Goal: Task Accomplishment & Management: Manage account settings

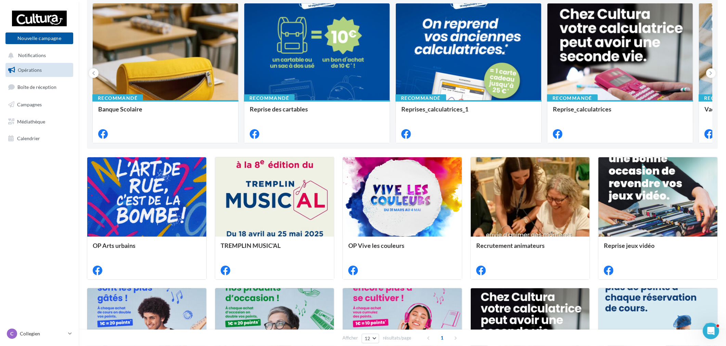
scroll to position [76, 0]
click at [44, 332] on p "Collegien" at bounding box center [42, 333] width 45 height 7
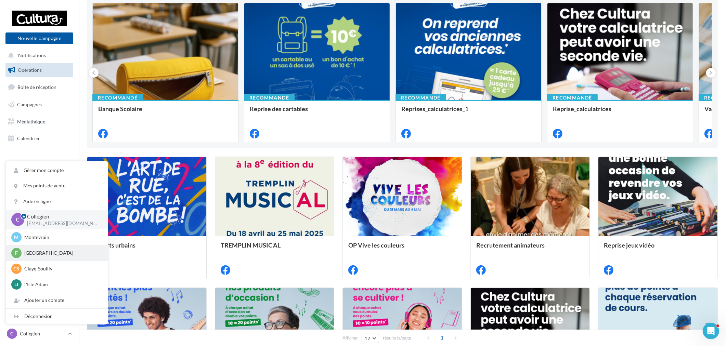
scroll to position [0, 0]
click at [60, 258] on div "F Franconville r.duriaux1@cultura.fr" at bounding box center [56, 254] width 91 height 10
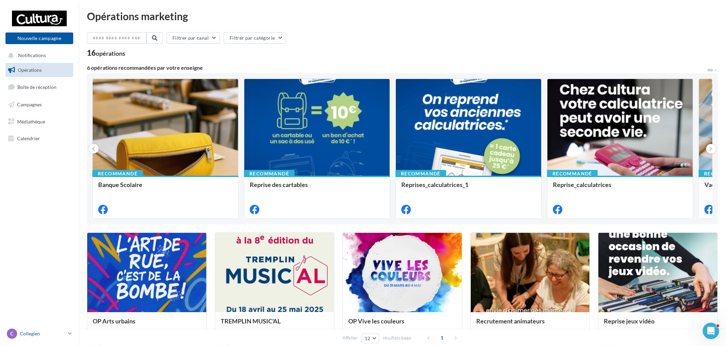
click at [34, 332] on p "Collegien" at bounding box center [42, 333] width 45 height 7
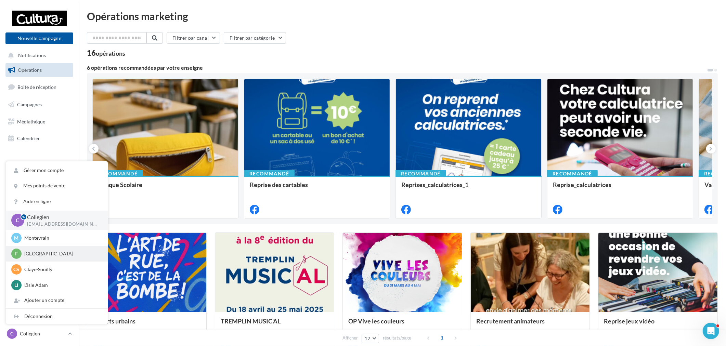
click at [64, 253] on p "[GEOGRAPHIC_DATA]" at bounding box center [61, 253] width 75 height 7
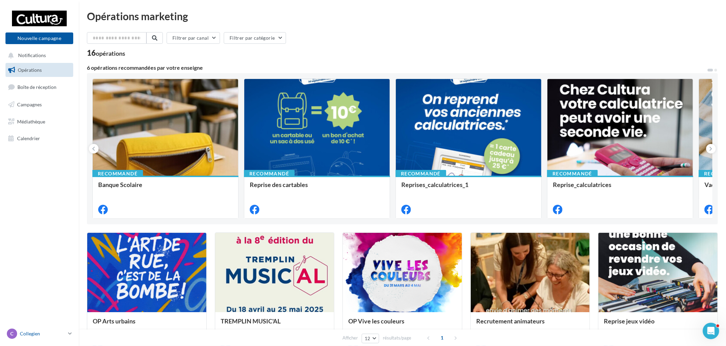
click at [43, 330] on p "Collegien" at bounding box center [42, 333] width 45 height 7
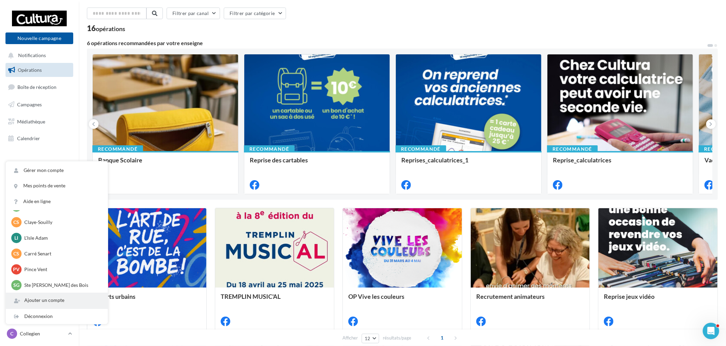
scroll to position [38, 0]
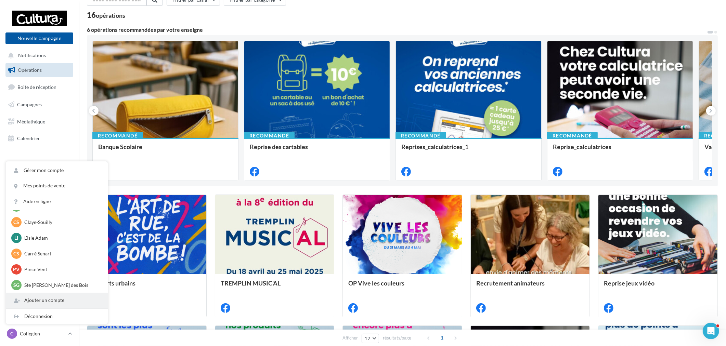
click at [47, 305] on div "Ajouter un compte" at bounding box center [57, 300] width 102 height 15
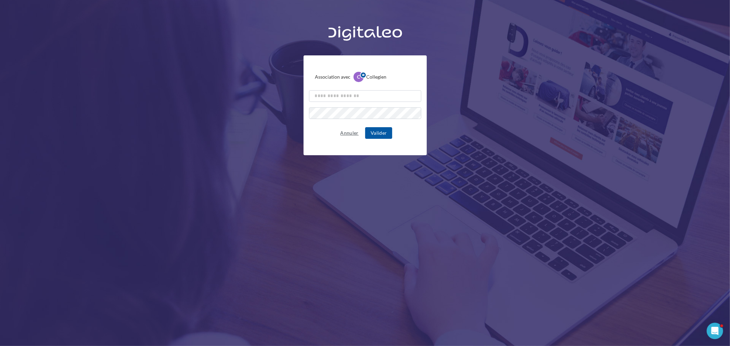
click at [352, 131] on button "Annuler" at bounding box center [350, 133] width 24 height 8
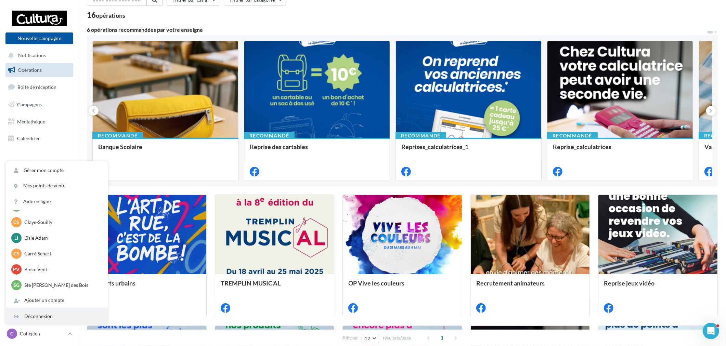
click at [52, 316] on div "Déconnexion" at bounding box center [57, 316] width 102 height 15
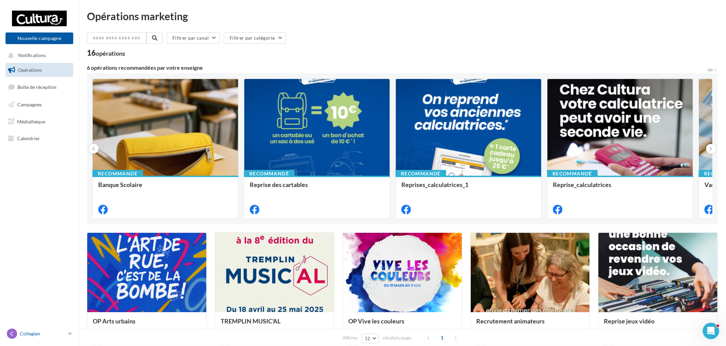
click at [53, 330] on p "Collegien" at bounding box center [42, 333] width 45 height 7
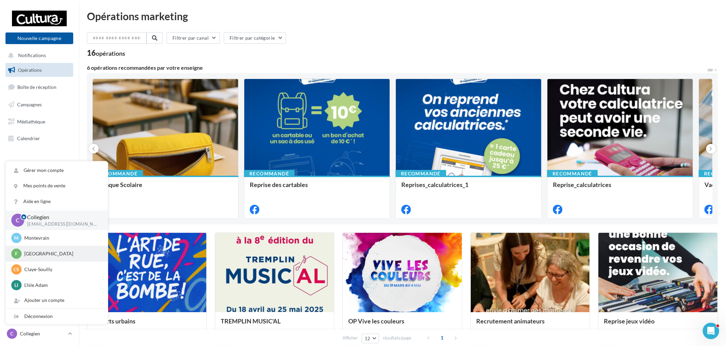
click at [53, 258] on div "F Franconville r.duriaux1@cultura.fr" at bounding box center [57, 254] width 102 height 16
click at [56, 255] on p "[GEOGRAPHIC_DATA]" at bounding box center [61, 253] width 75 height 7
click at [67, 254] on p "[GEOGRAPHIC_DATA]" at bounding box center [61, 253] width 75 height 7
